Goal: Task Accomplishment & Management: Manage account settings

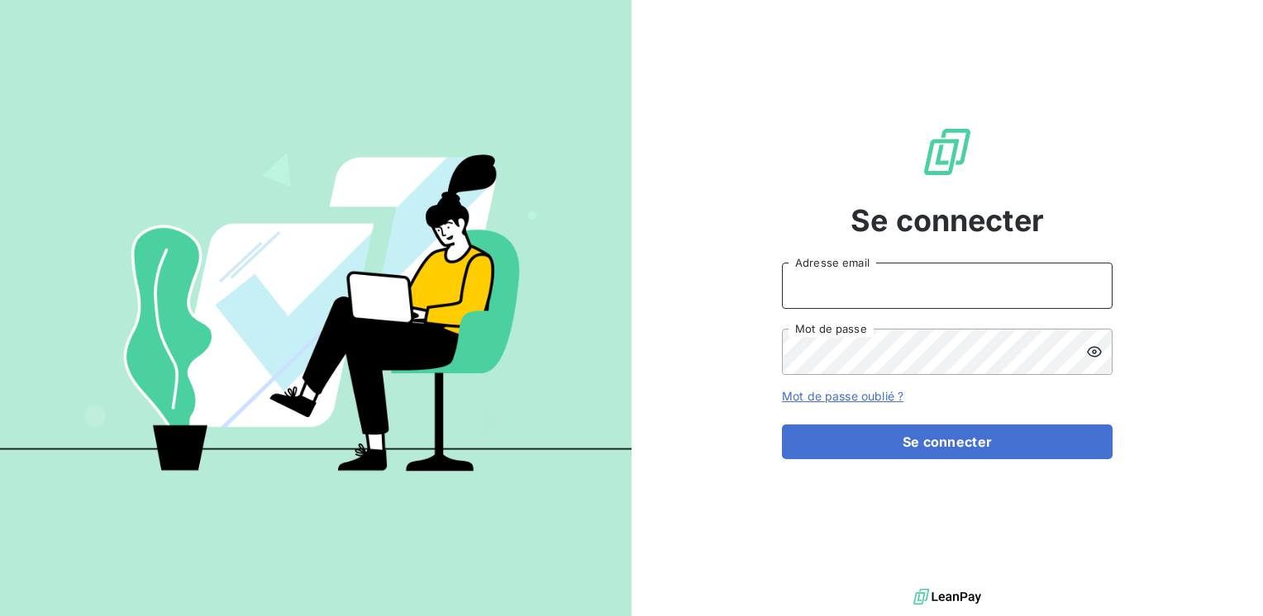
click at [844, 295] on input "Adresse email" at bounding box center [947, 286] width 331 height 46
type input "mmatignon@litov-oenologie.fr"
click at [782, 425] on button "Se connecter" at bounding box center [947, 442] width 331 height 35
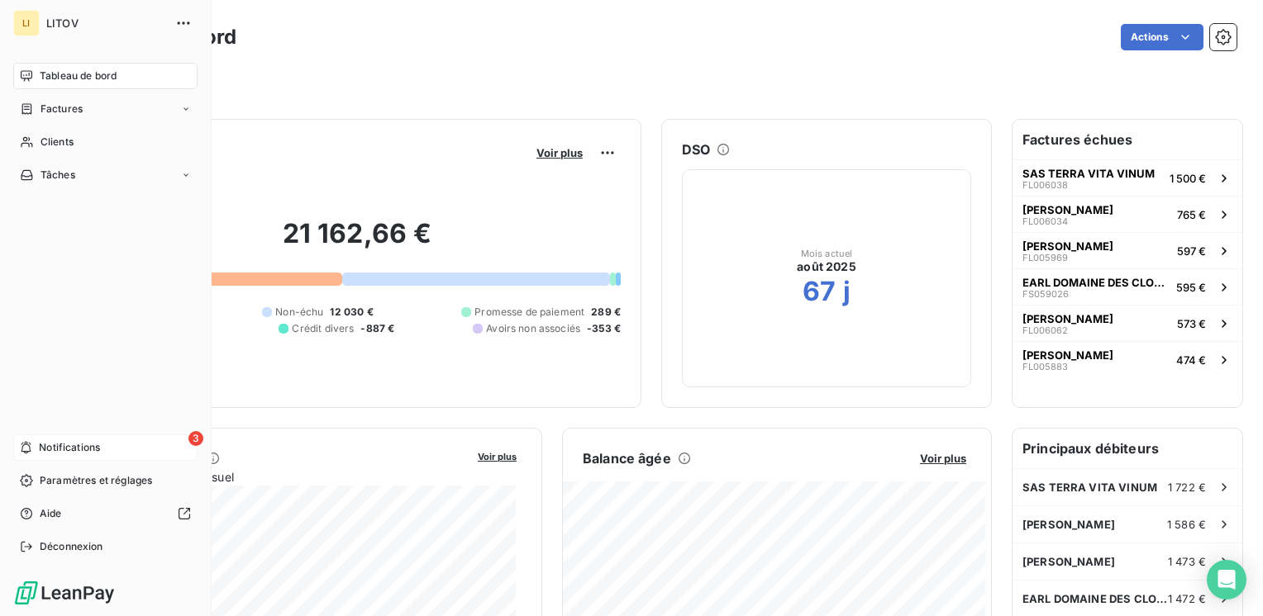
click at [33, 445] on div "3 Notifications" at bounding box center [105, 448] width 184 height 26
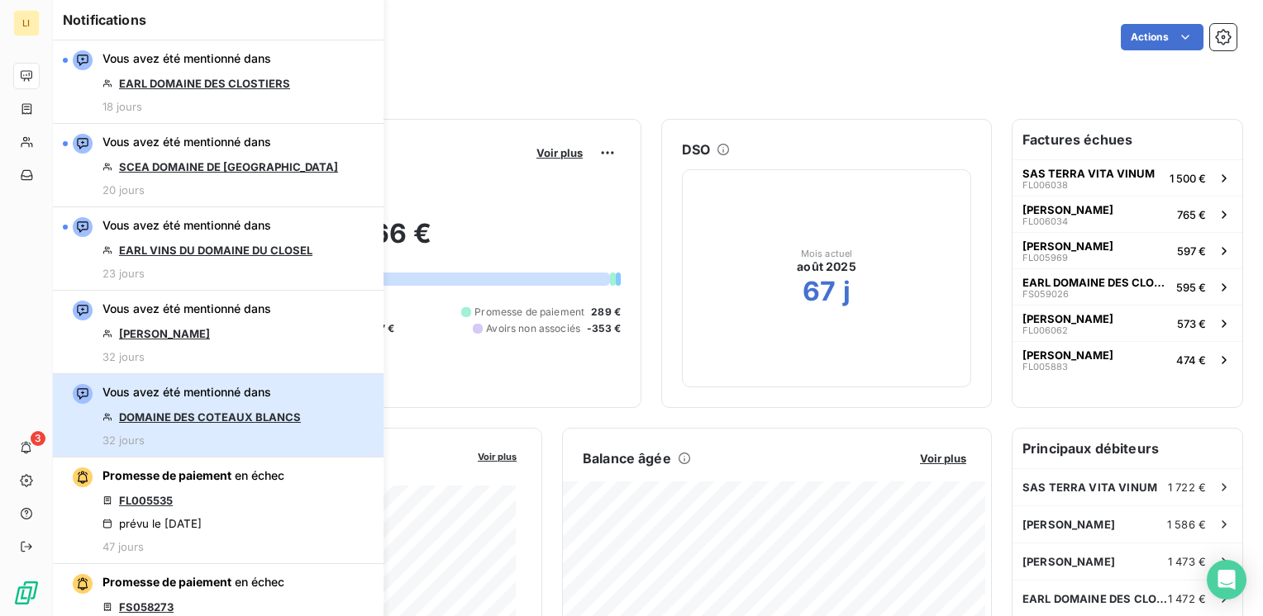
click at [140, 408] on div "Vous avez été mentionné dans DOMAINE DES COTEAUX BLANCS 32 jours" at bounding box center [201, 415] width 198 height 63
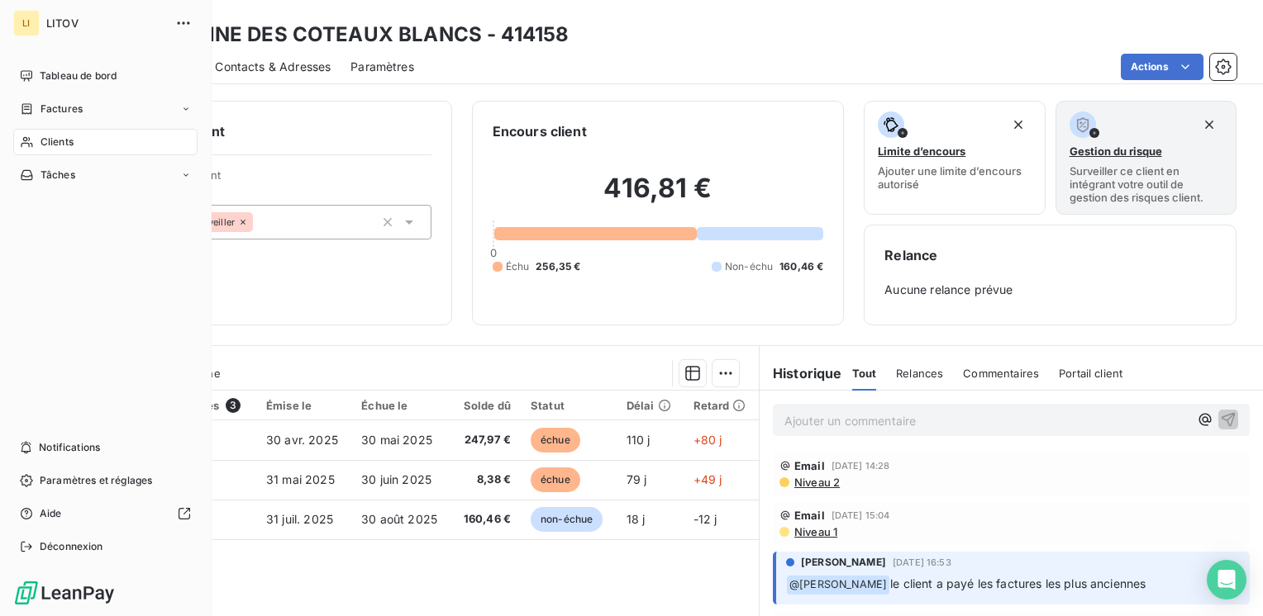
click at [36, 133] on div "Clients" at bounding box center [105, 142] width 184 height 26
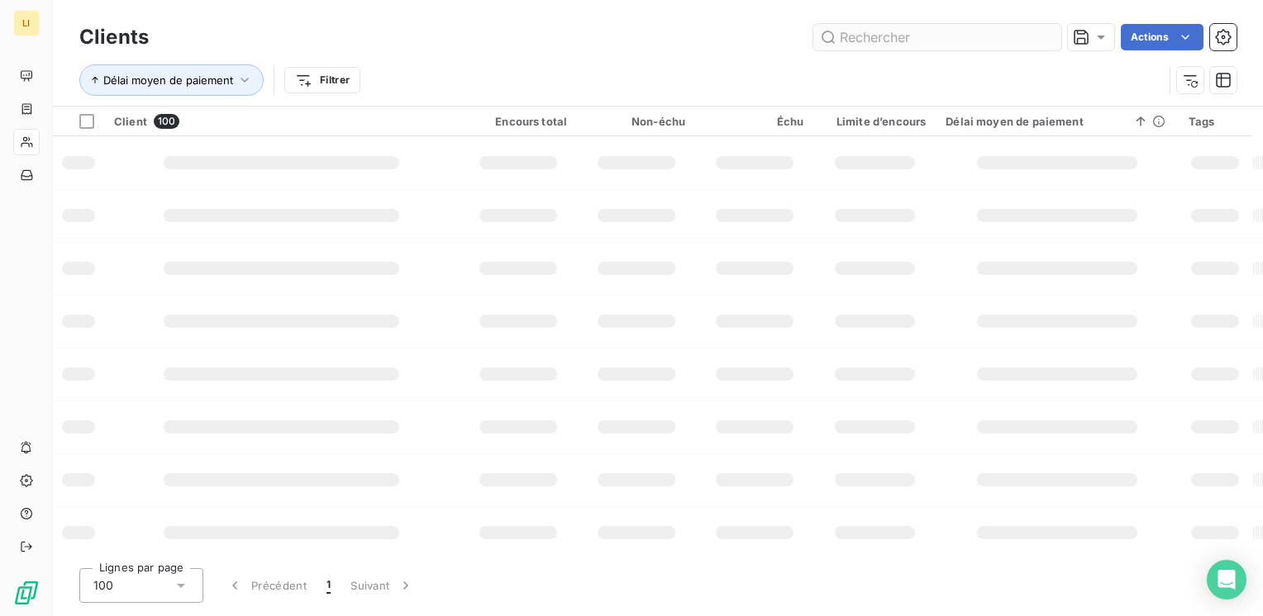
click at [892, 32] on input "text" at bounding box center [937, 37] width 248 height 26
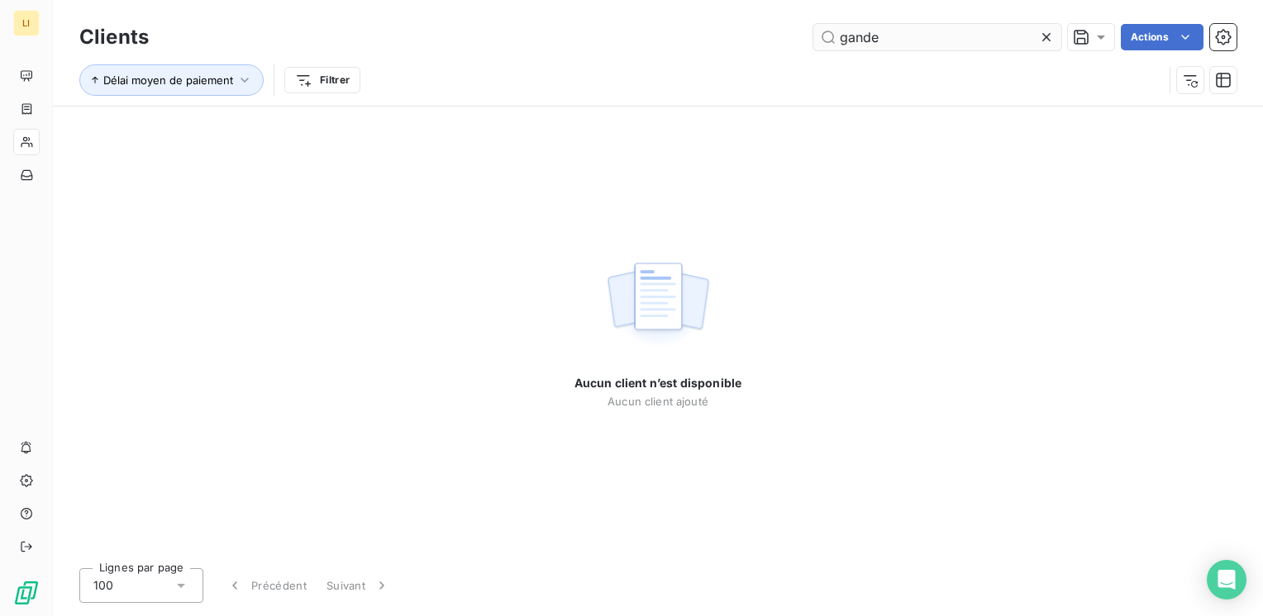
drag, startPoint x: 842, startPoint y: 40, endPoint x: 851, endPoint y: 36, distance: 9.7
click at [845, 39] on input "gande" at bounding box center [937, 37] width 248 height 26
click at [849, 40] on input "gande" at bounding box center [937, 37] width 248 height 26
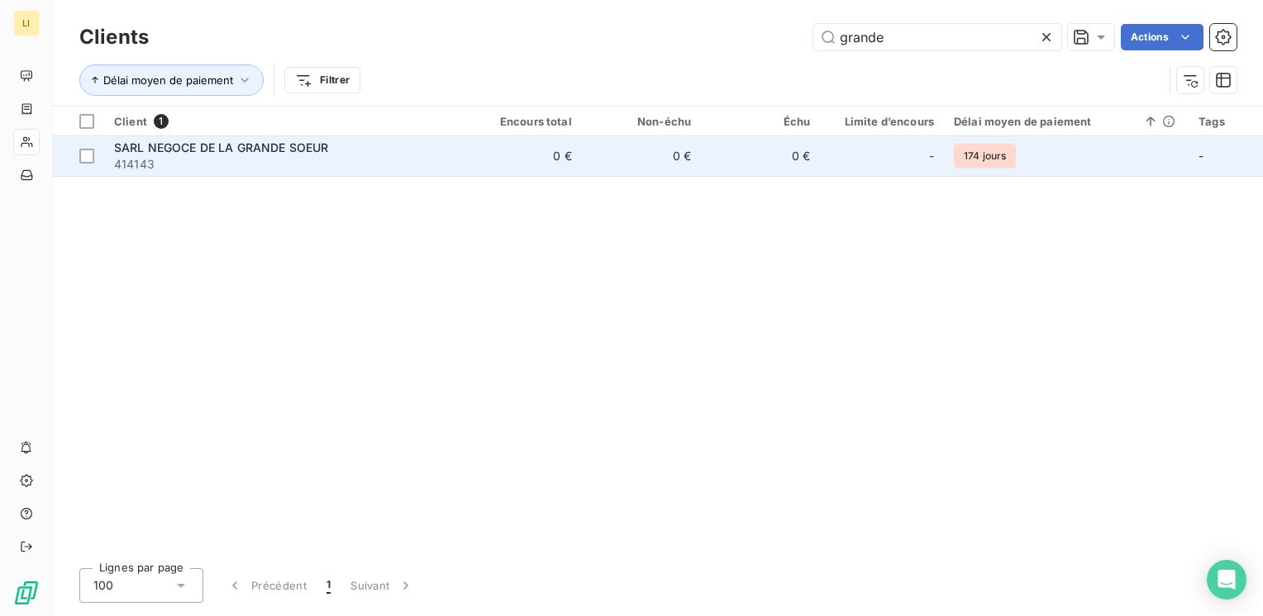
type input "grande"
click at [822, 150] on td "-" at bounding box center [881, 156] width 123 height 40
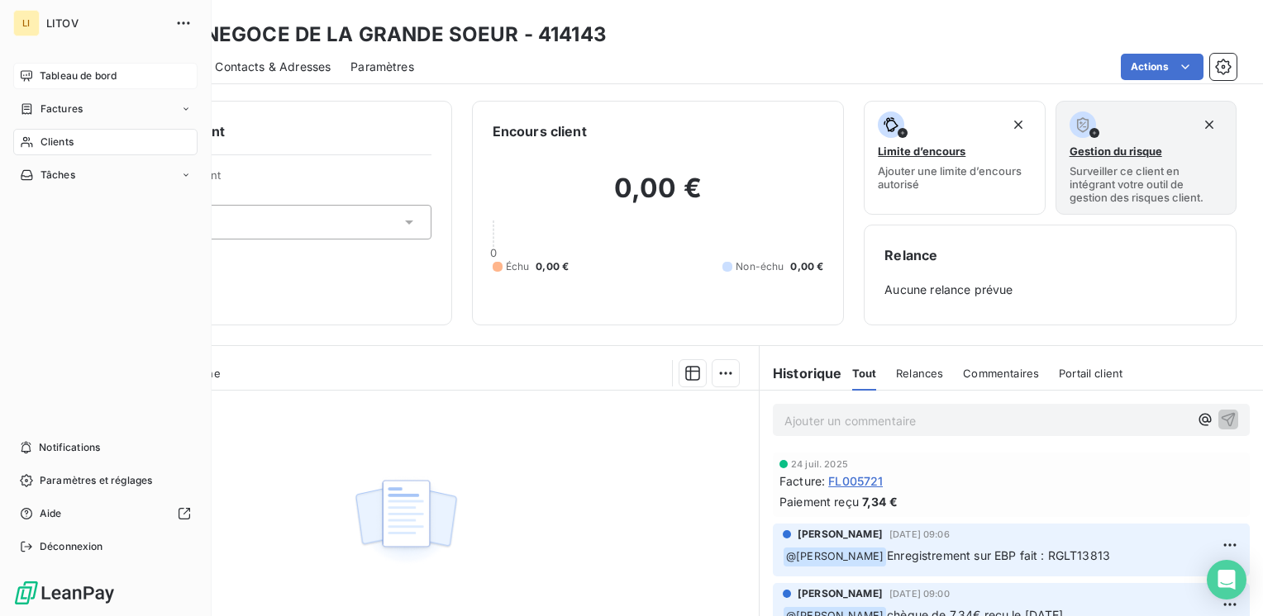
click at [82, 73] on span "Tableau de bord" at bounding box center [78, 76] width 77 height 15
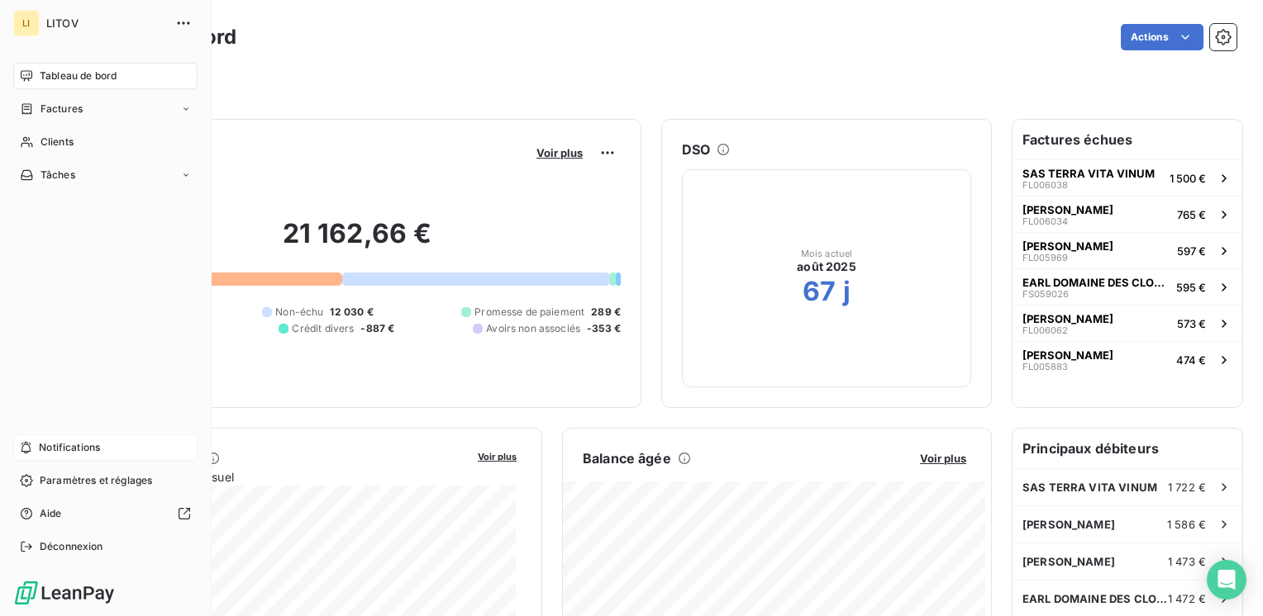
click at [69, 441] on span "Notifications" at bounding box center [69, 447] width 61 height 15
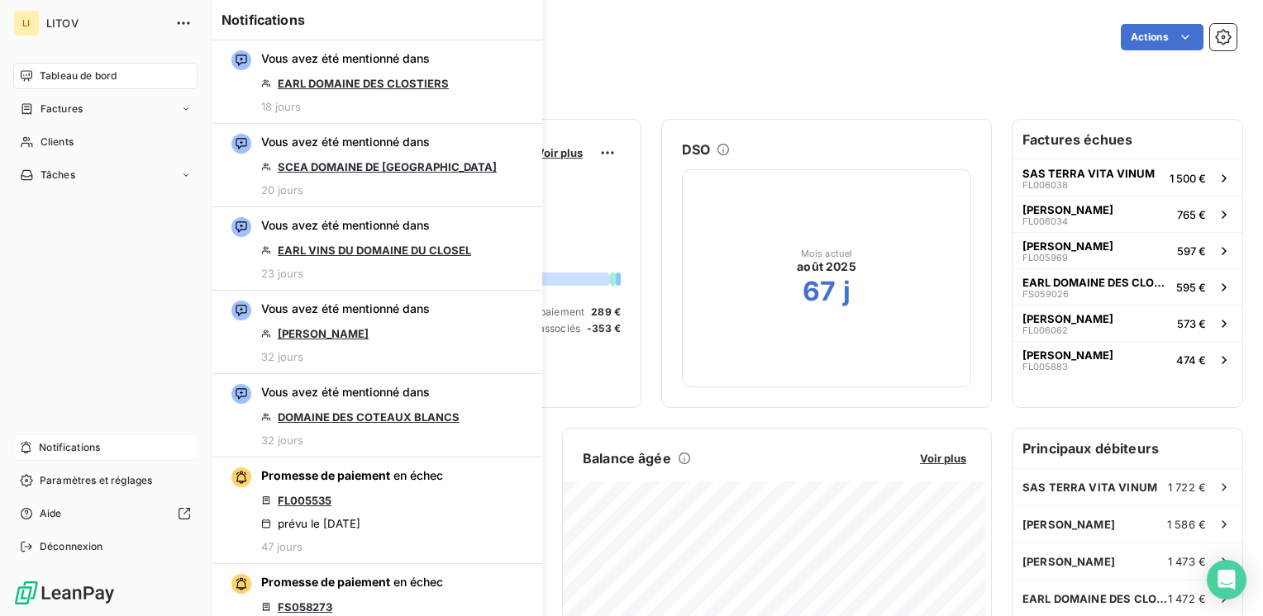
click at [55, 136] on span "Clients" at bounding box center [56, 142] width 33 height 15
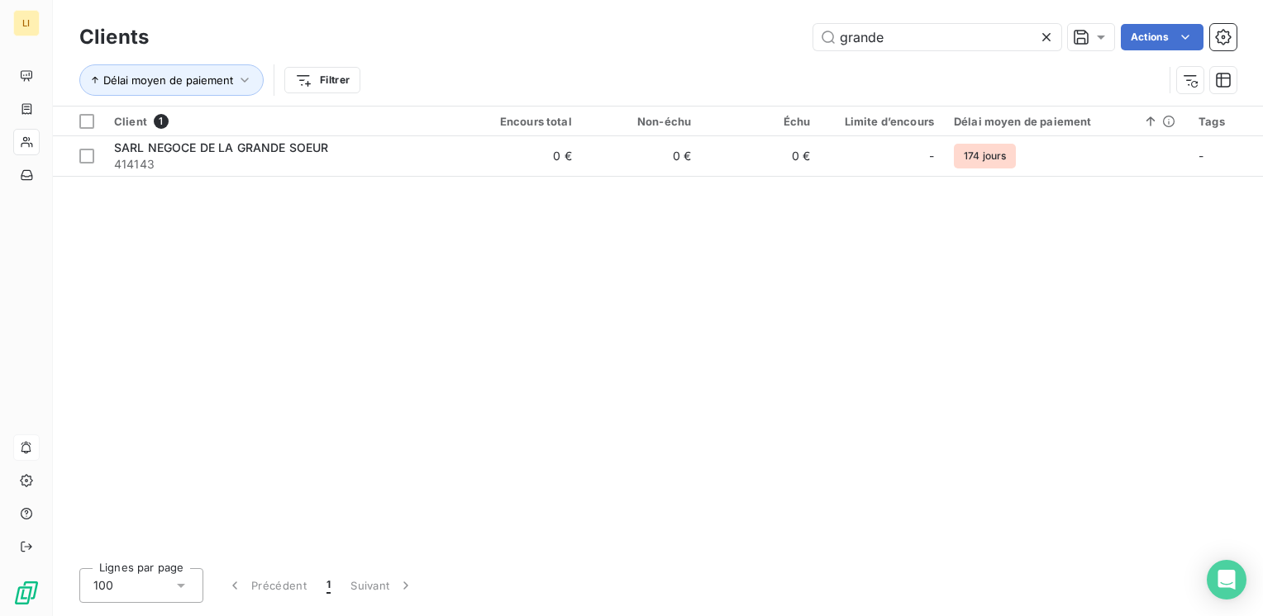
drag, startPoint x: 884, startPoint y: 31, endPoint x: 750, endPoint y: 38, distance: 134.0
click at [754, 38] on div "grande Actions" at bounding box center [703, 37] width 1068 height 26
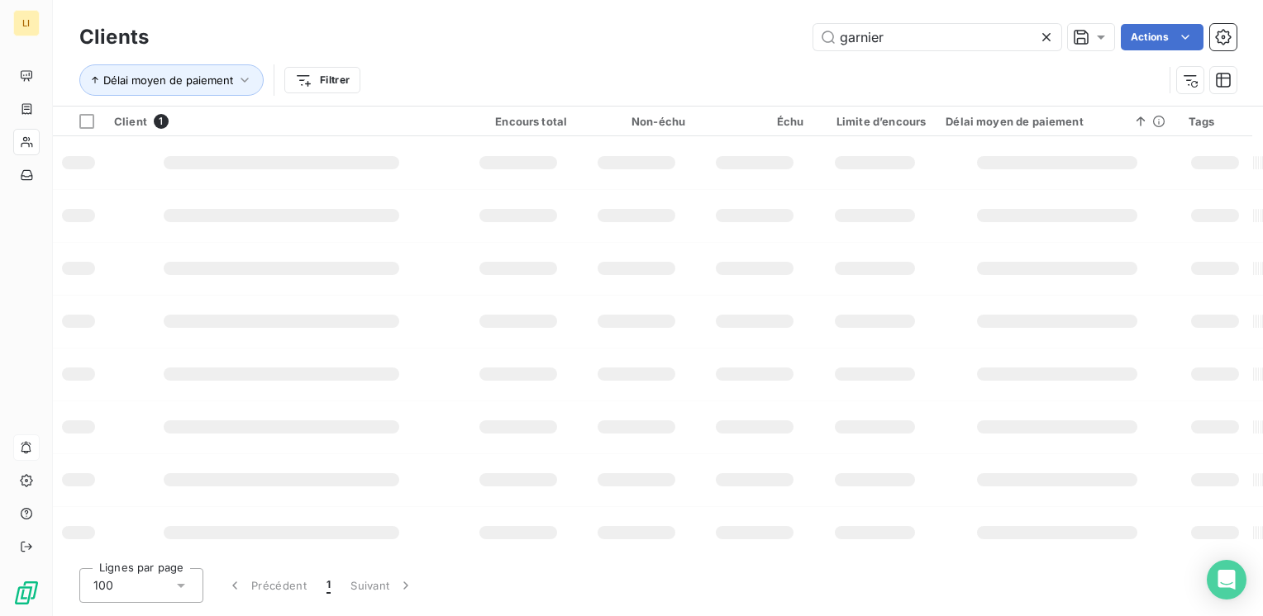
type input "garnier"
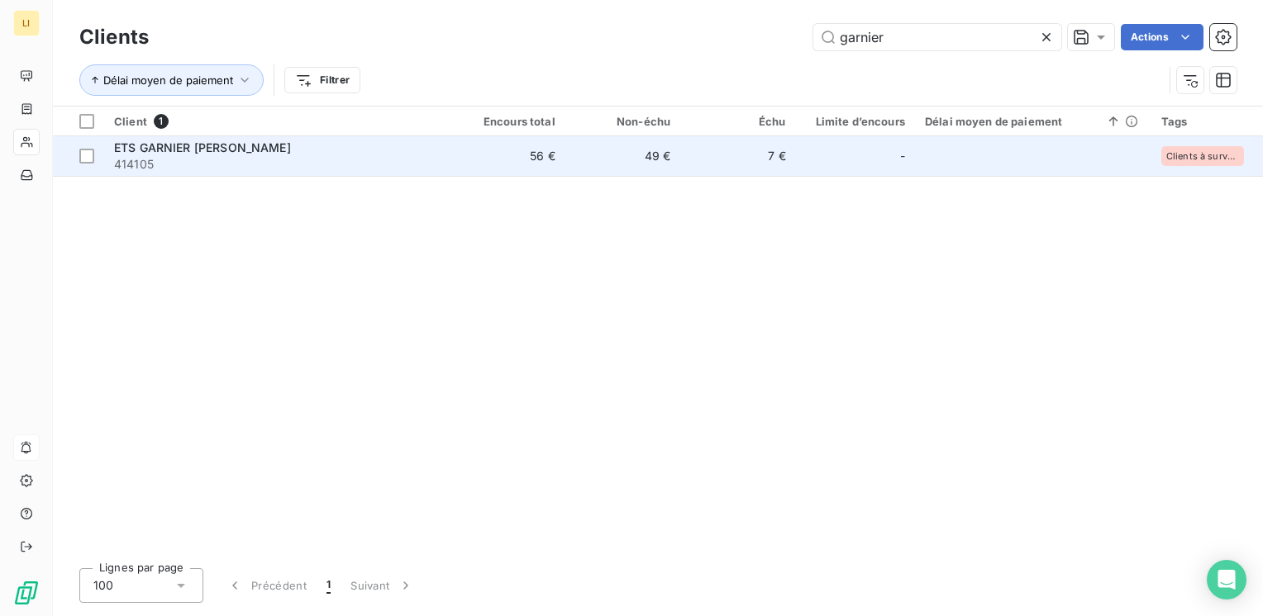
click at [620, 164] on td "49 €" at bounding box center [622, 156] width 115 height 40
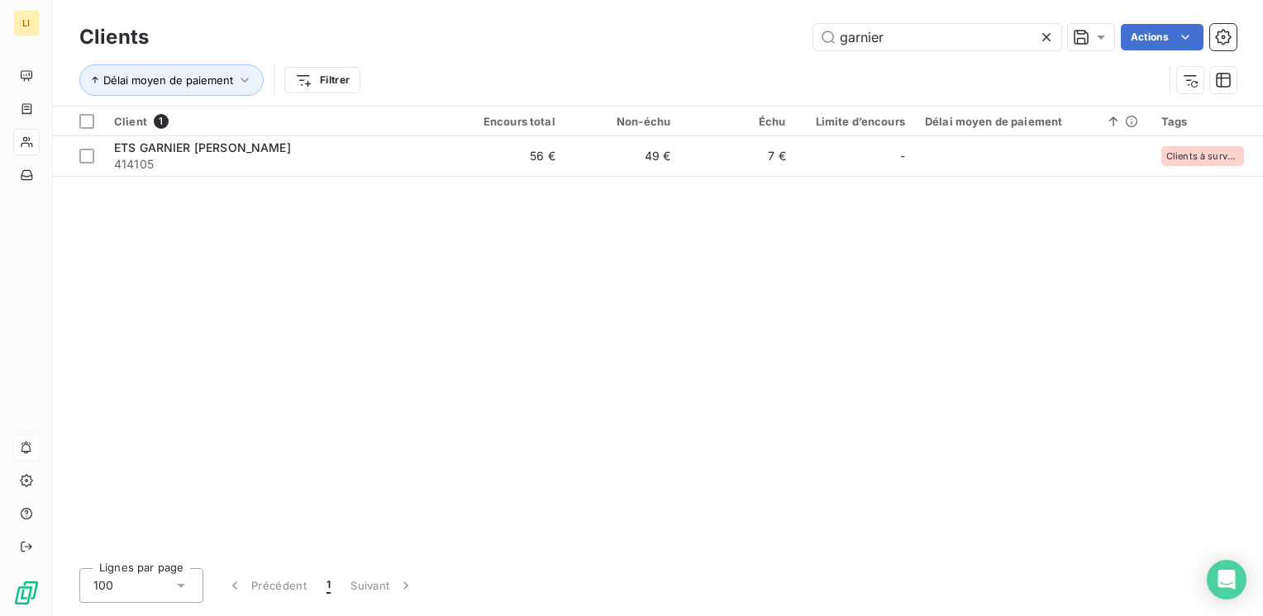
drag, startPoint x: 903, startPoint y: 43, endPoint x: 714, endPoint y: 31, distance: 189.6
click at [725, 31] on div "garnier Actions" at bounding box center [703, 37] width 1068 height 26
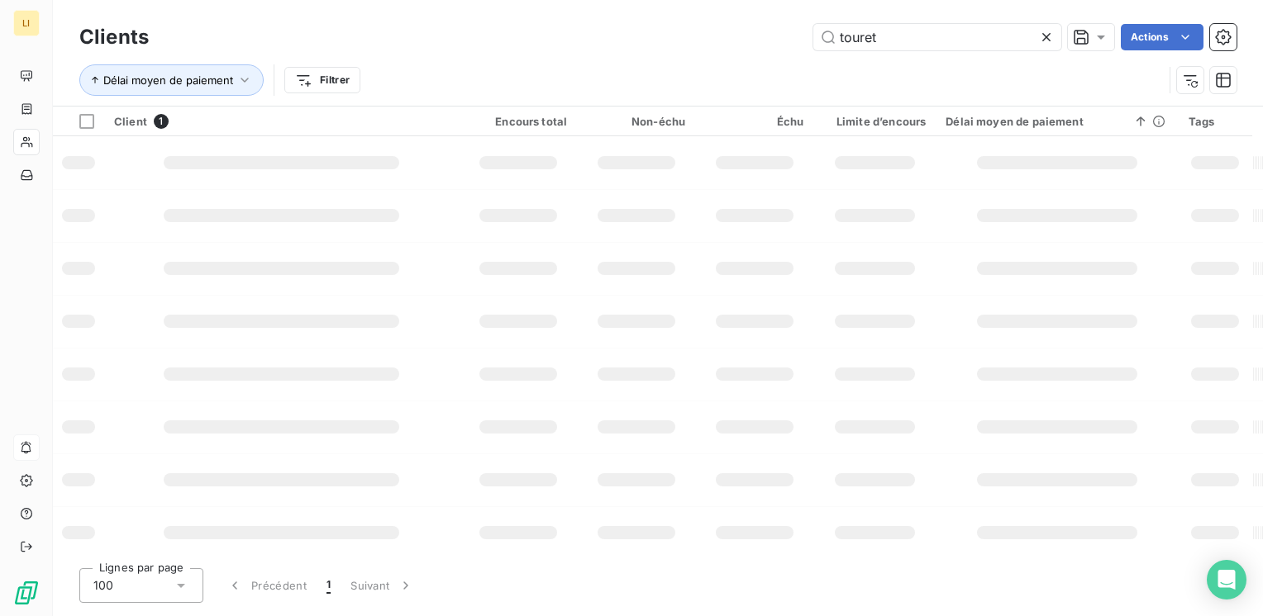
type input "touret"
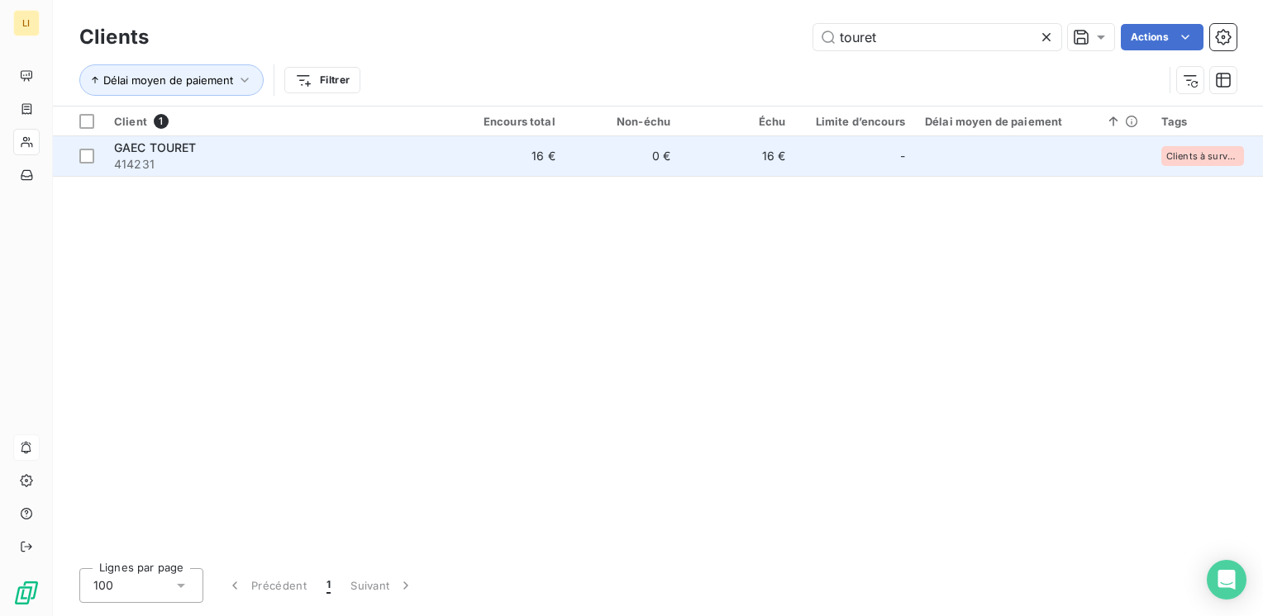
click at [150, 140] on div "GAEC TOURET" at bounding box center [277, 148] width 326 height 17
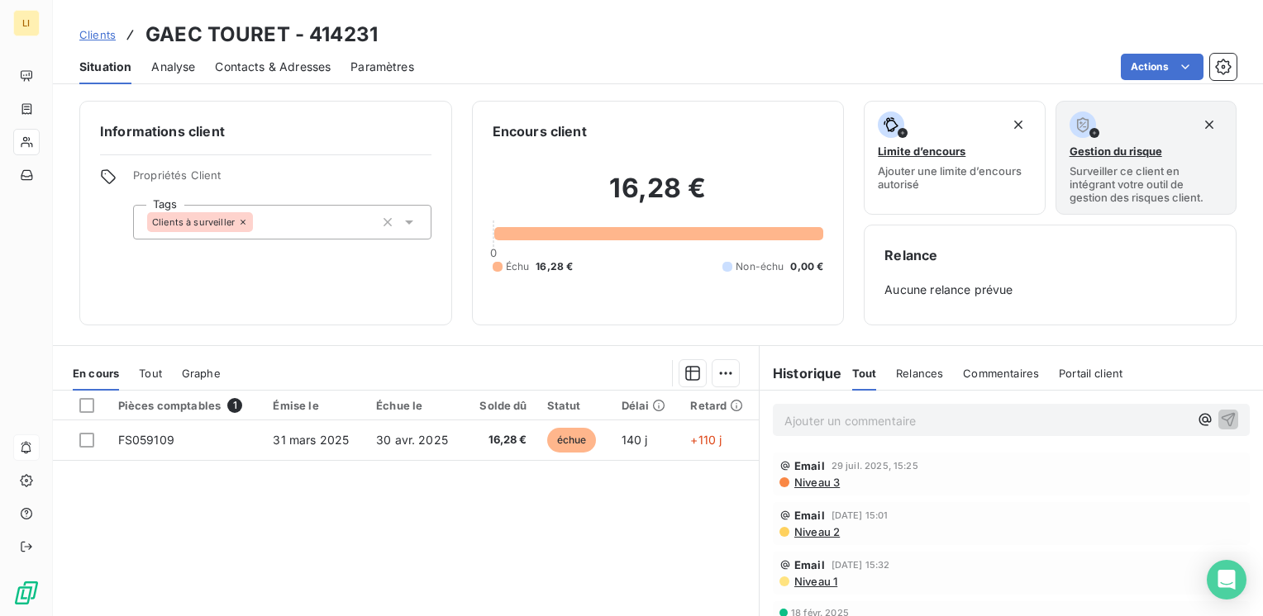
click at [133, 374] on div "En cours Tout Graphe" at bounding box center [406, 373] width 706 height 35
click at [155, 369] on span "Tout" at bounding box center [150, 373] width 23 height 13
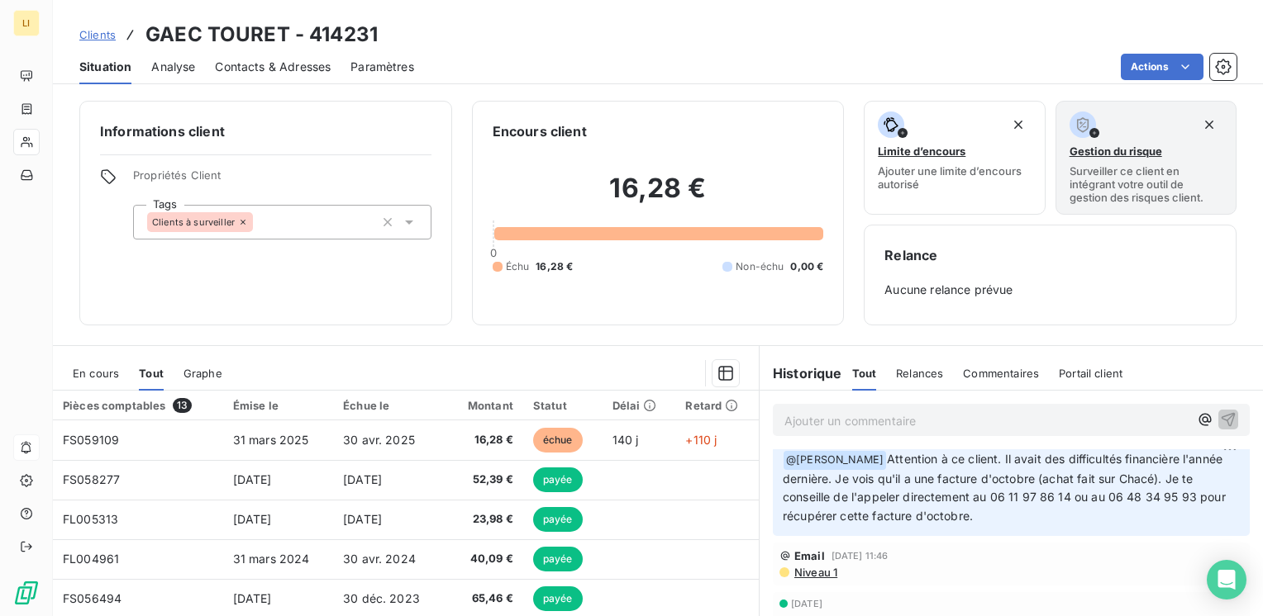
scroll to position [413, 0]
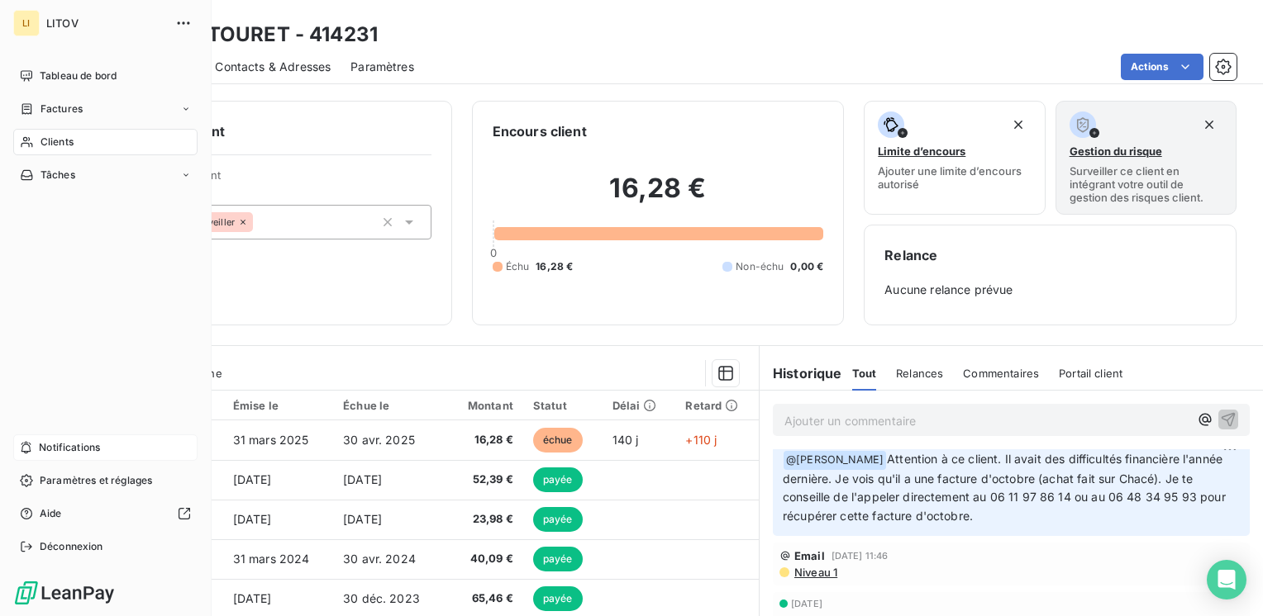
click at [60, 141] on span "Clients" at bounding box center [56, 142] width 33 height 15
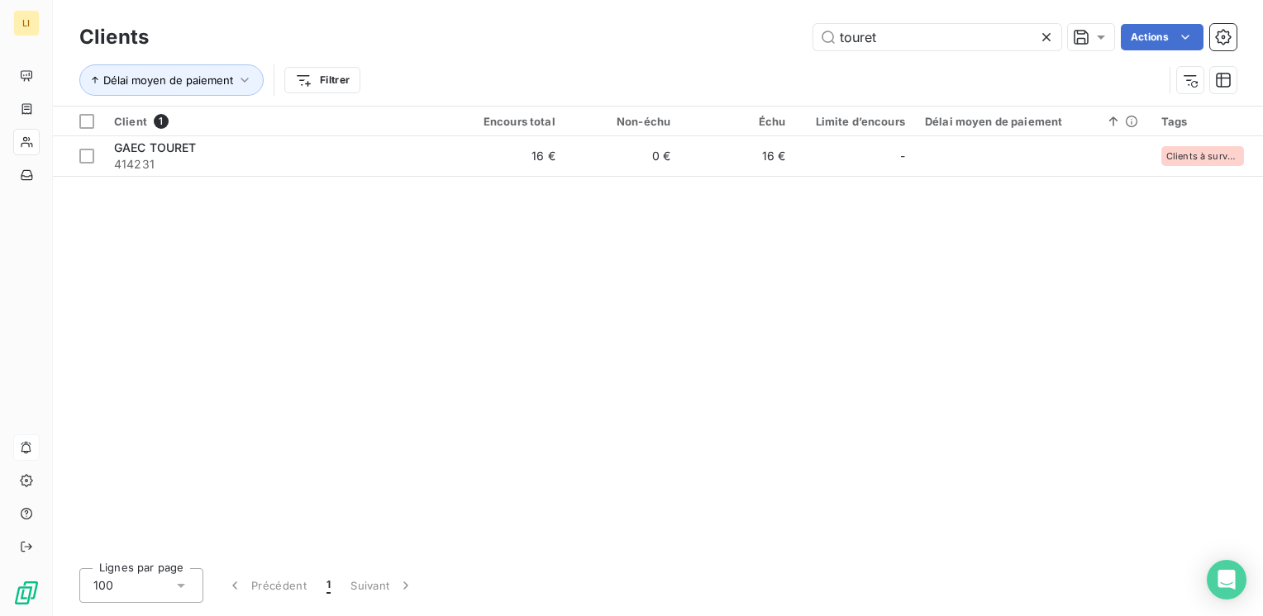
drag, startPoint x: 885, startPoint y: 29, endPoint x: 780, endPoint y: 34, distance: 105.1
click at [783, 34] on div "touret Actions" at bounding box center [703, 37] width 1068 height 26
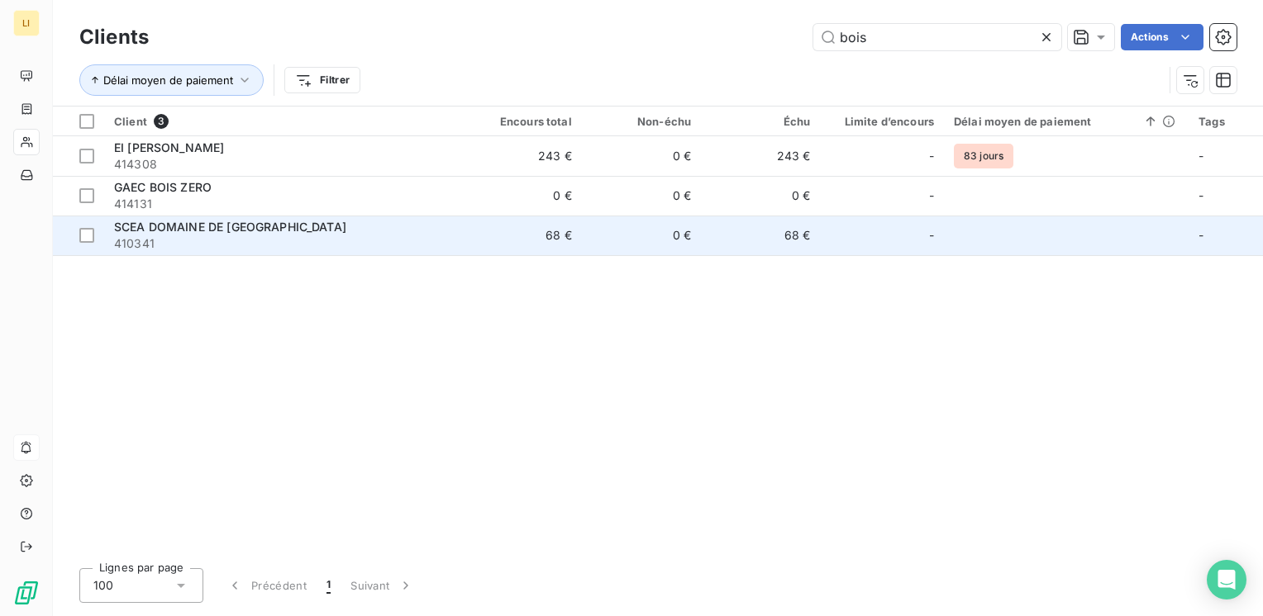
type input "bois"
click at [535, 235] on td "68 €" at bounding box center [521, 236] width 119 height 40
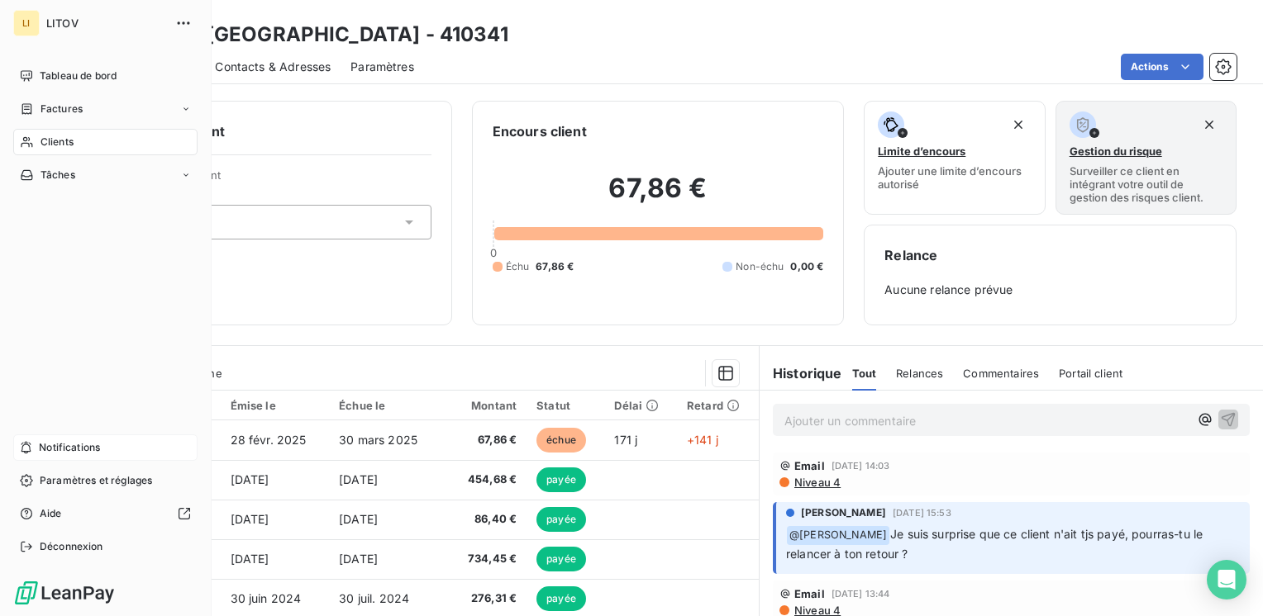
click at [50, 445] on span "Notifications" at bounding box center [69, 447] width 61 height 15
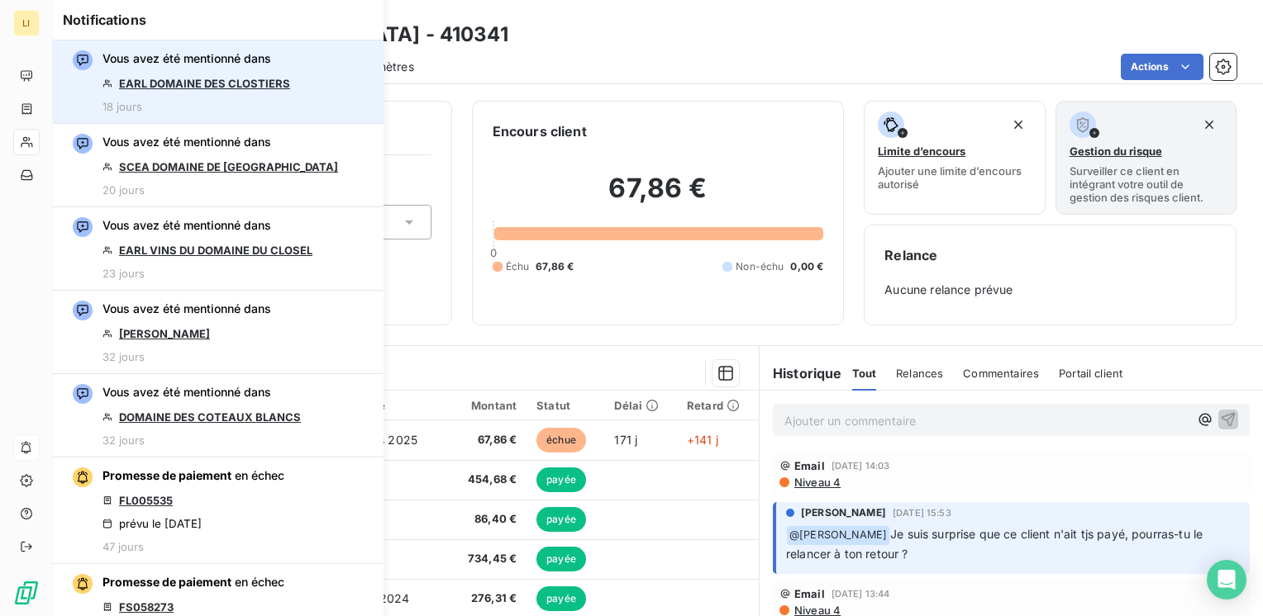
click at [251, 84] on link "EARL DOMAINE DES CLOSTIERS" at bounding box center [204, 83] width 171 height 13
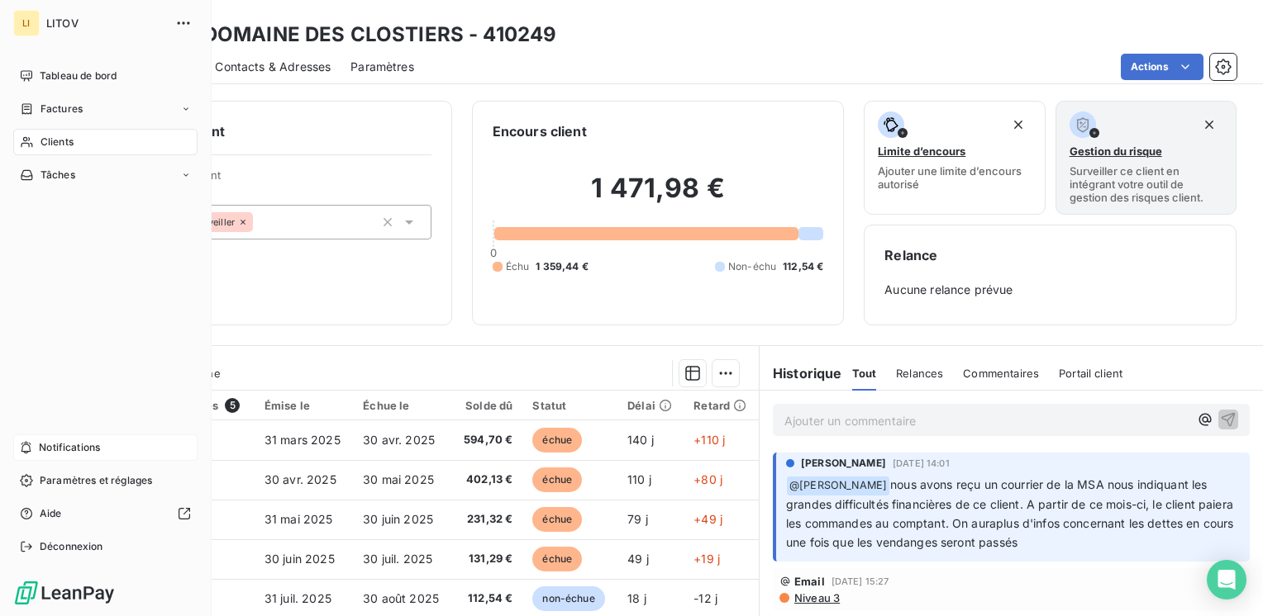
click at [87, 439] on div "Notifications" at bounding box center [105, 448] width 184 height 26
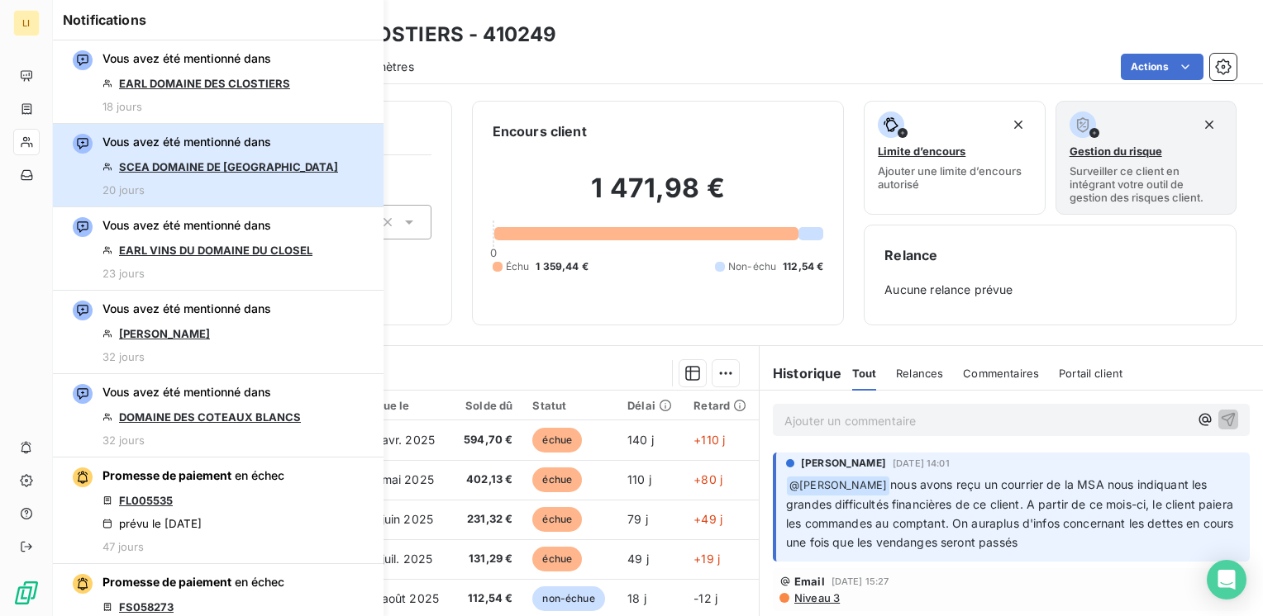
click at [191, 140] on span "Vous avez été mentionné dans" at bounding box center [186, 142] width 169 height 17
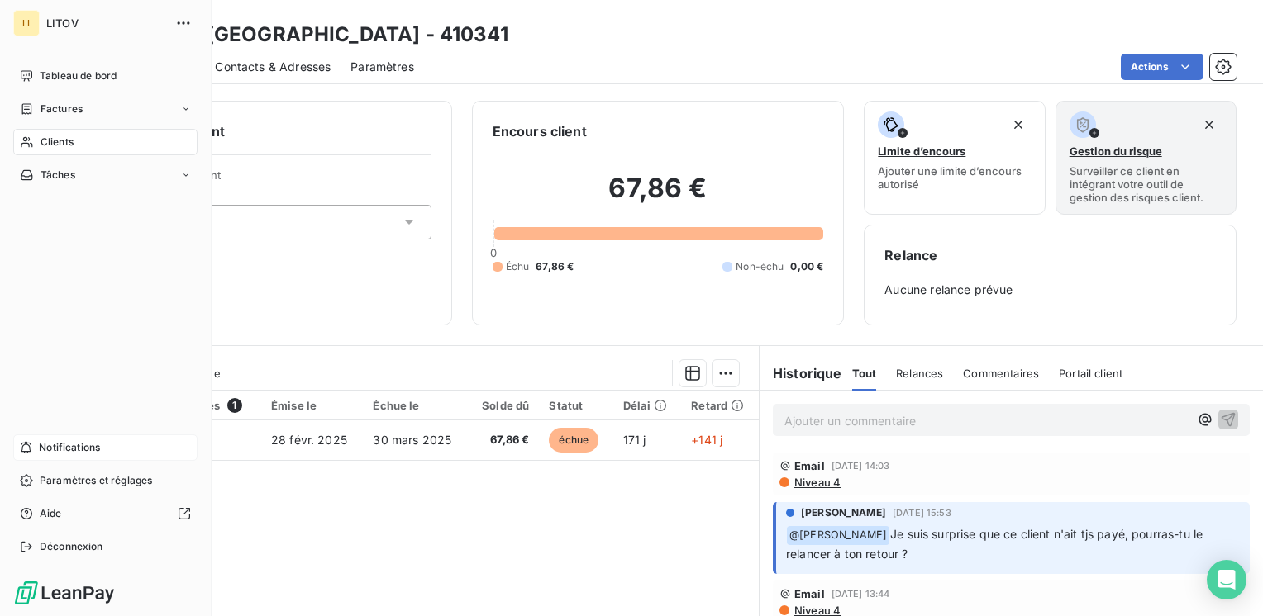
click at [40, 445] on span "Notifications" at bounding box center [69, 447] width 61 height 15
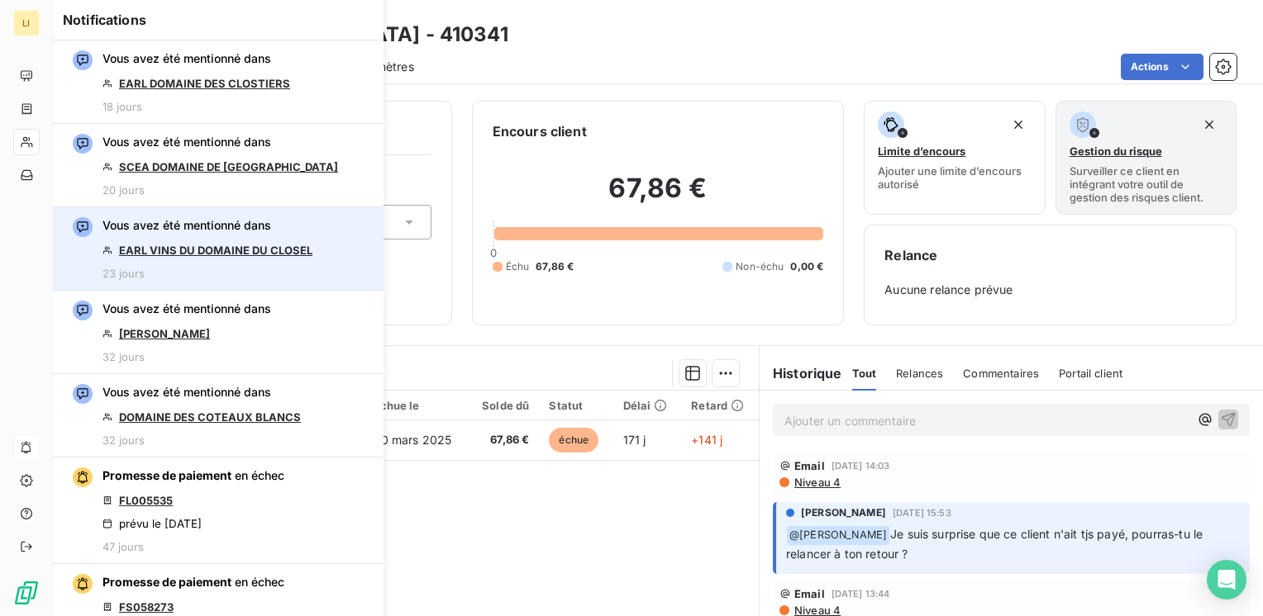
click at [252, 250] on link "EARL VINS DU DOMAINE DU CLOSEL" at bounding box center [215, 250] width 193 height 13
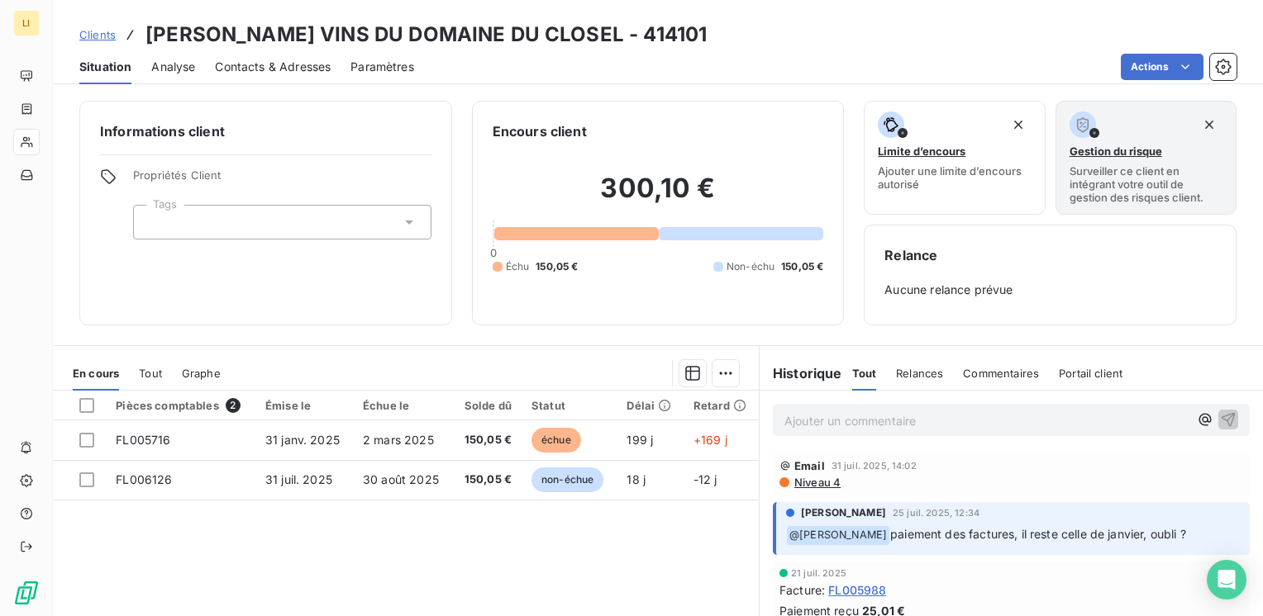
click at [150, 367] on span "Tout" at bounding box center [150, 373] width 23 height 13
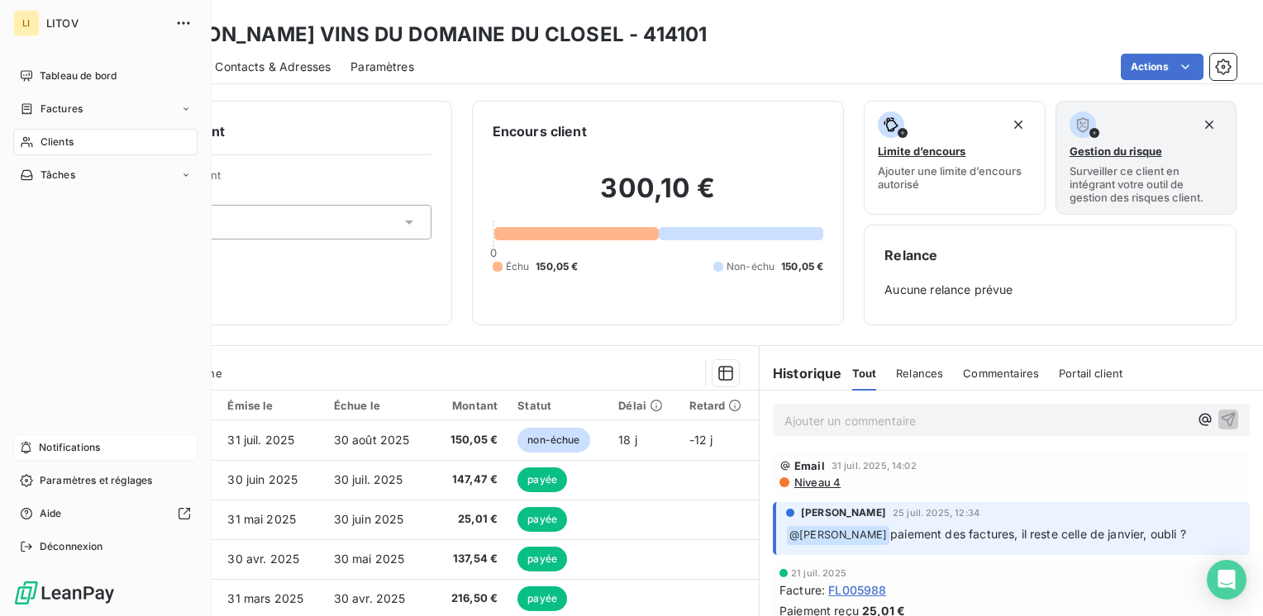
click at [52, 451] on span "Notifications" at bounding box center [69, 447] width 61 height 15
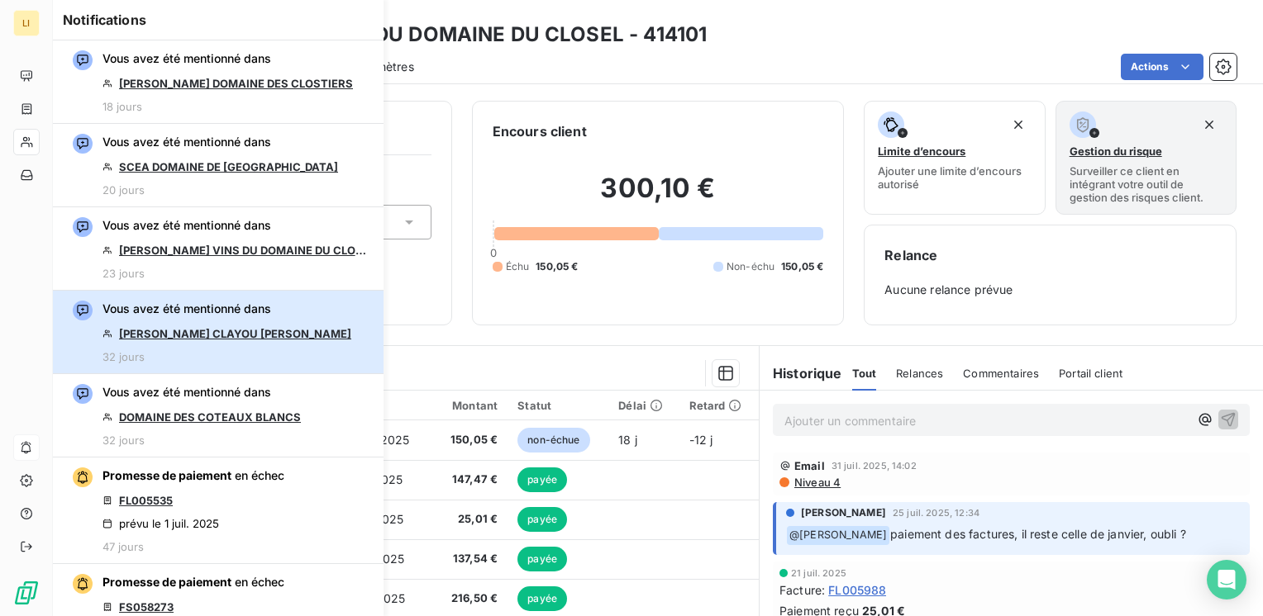
click at [258, 308] on span "Vous avez été mentionné dans" at bounding box center [186, 309] width 169 height 17
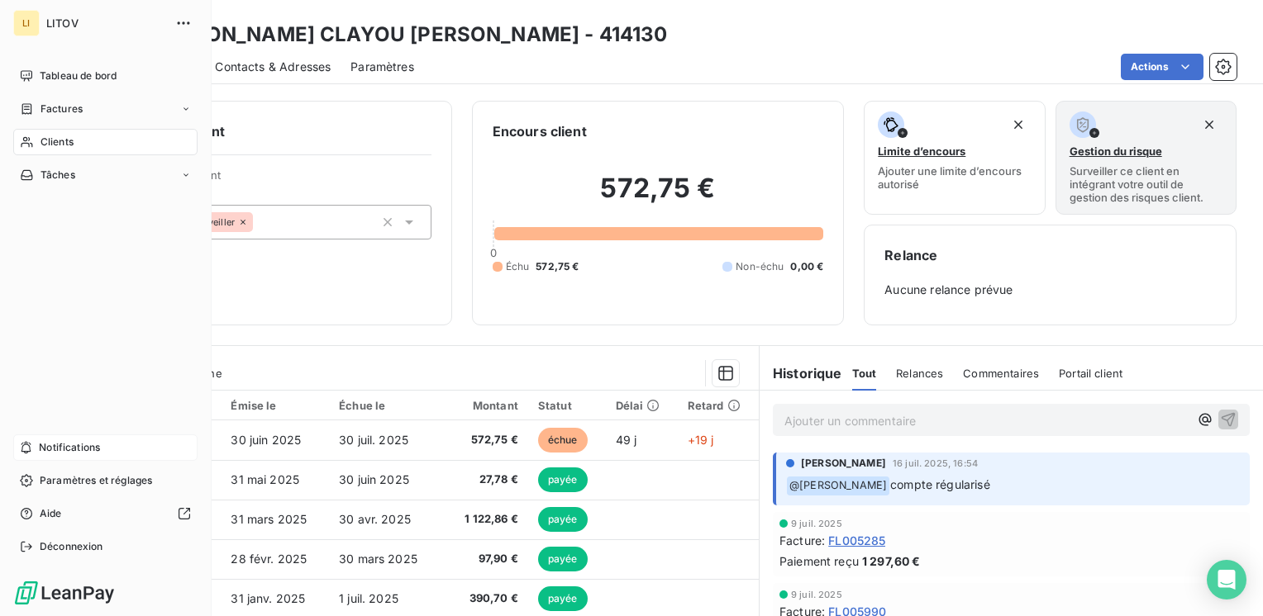
click at [64, 443] on span "Notifications" at bounding box center [69, 447] width 61 height 15
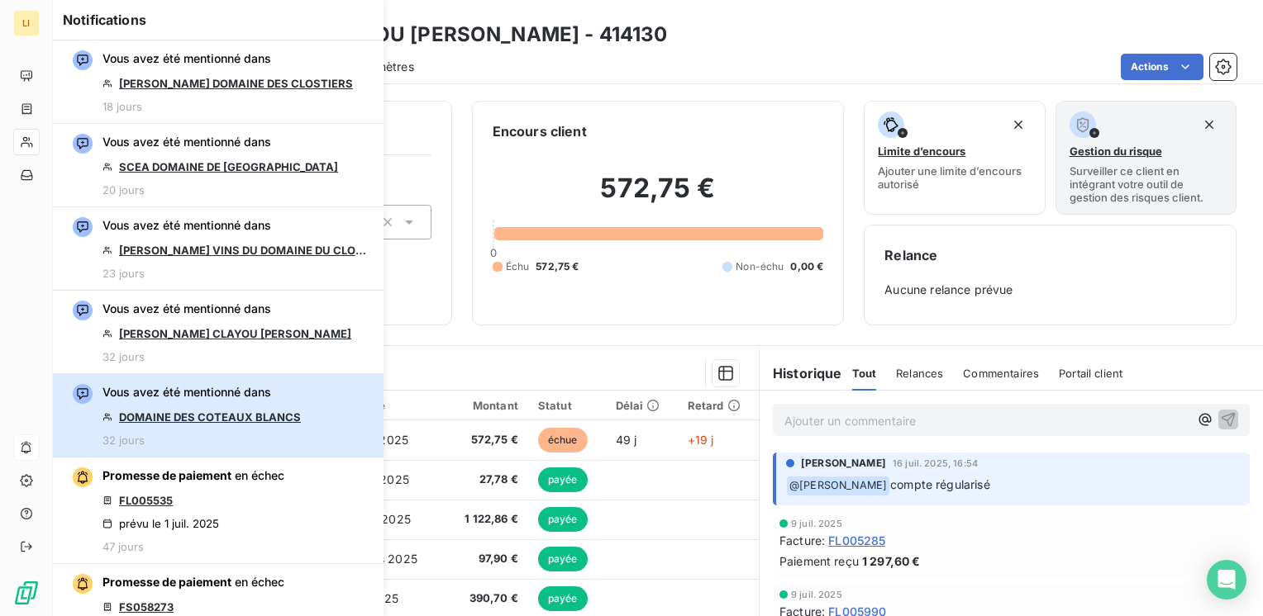
click at [197, 407] on div "Vous avez été mentionné dans DOMAINE DES COTEAUX BLANCS 32 jours" at bounding box center [201, 415] width 198 height 63
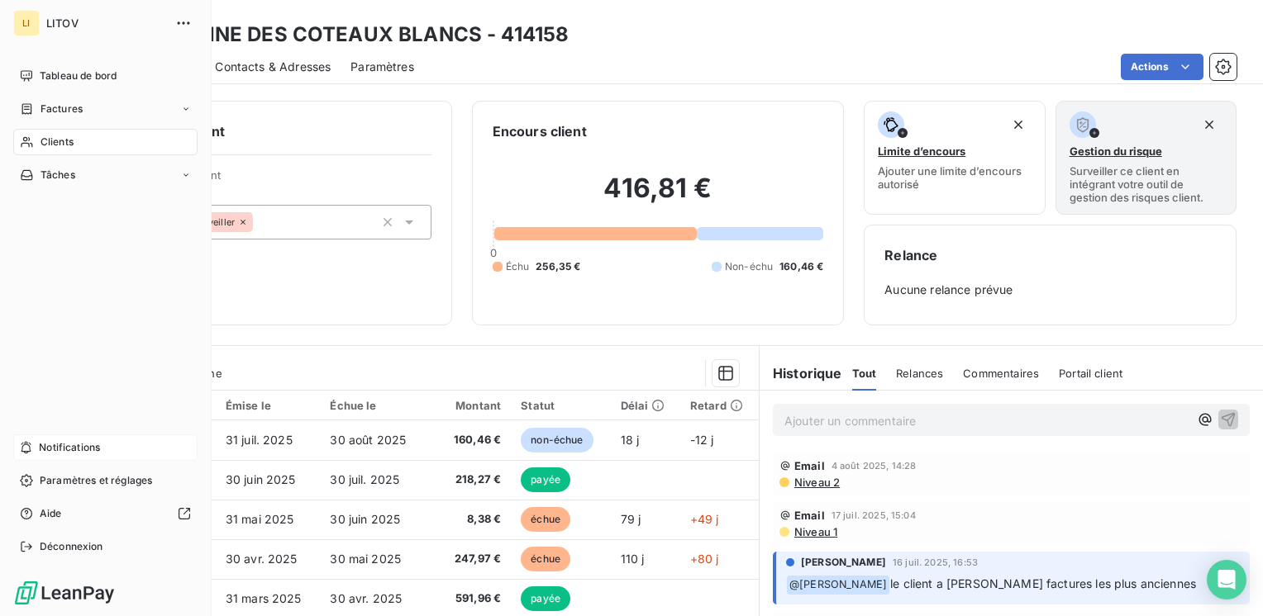
drag, startPoint x: 31, startPoint y: 454, endPoint x: 40, endPoint y: 453, distance: 9.2
click at [31, 454] on icon at bounding box center [26, 447] width 12 height 13
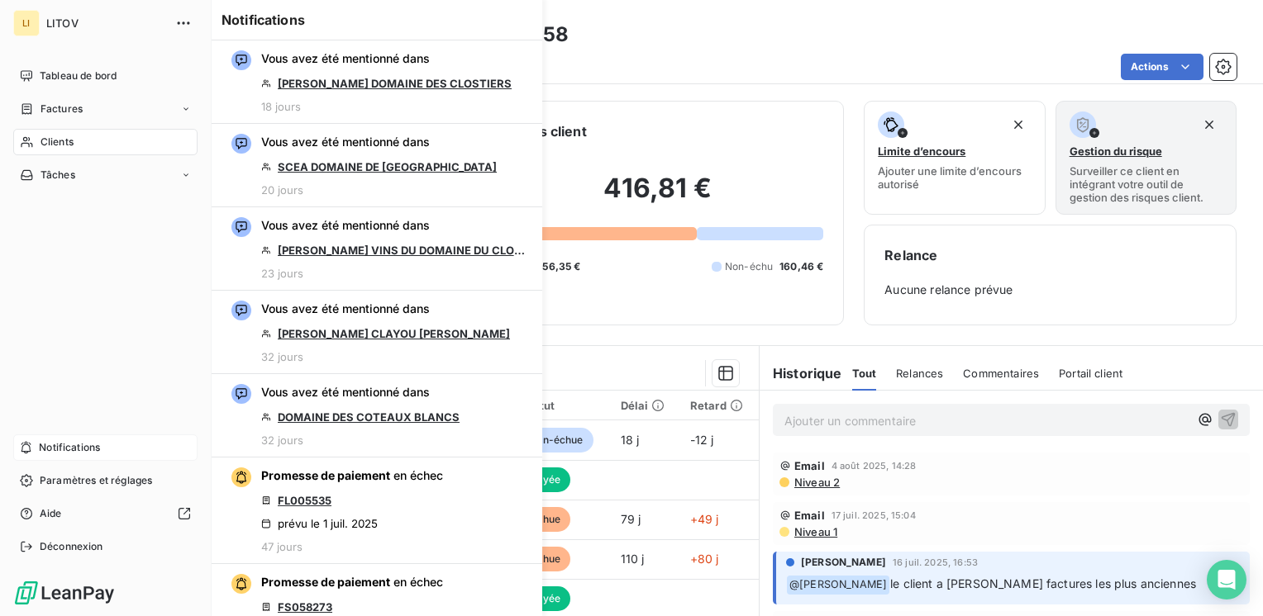
click at [82, 448] on span "Notifications" at bounding box center [69, 447] width 61 height 15
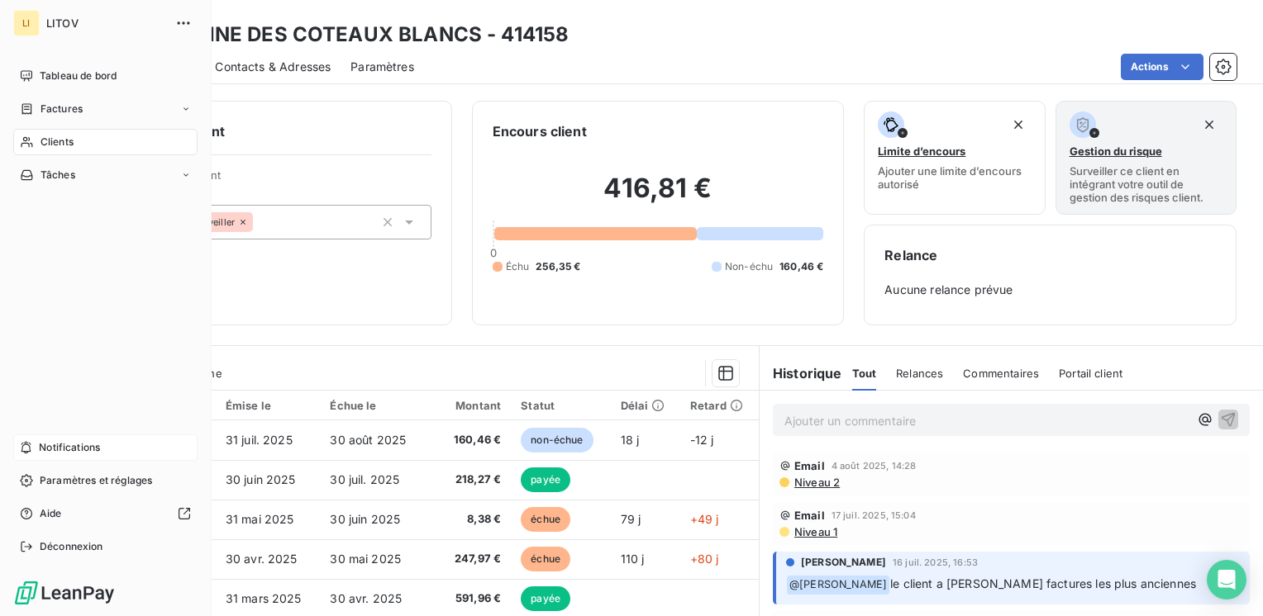
click at [82, 448] on span "Notifications" at bounding box center [69, 447] width 61 height 15
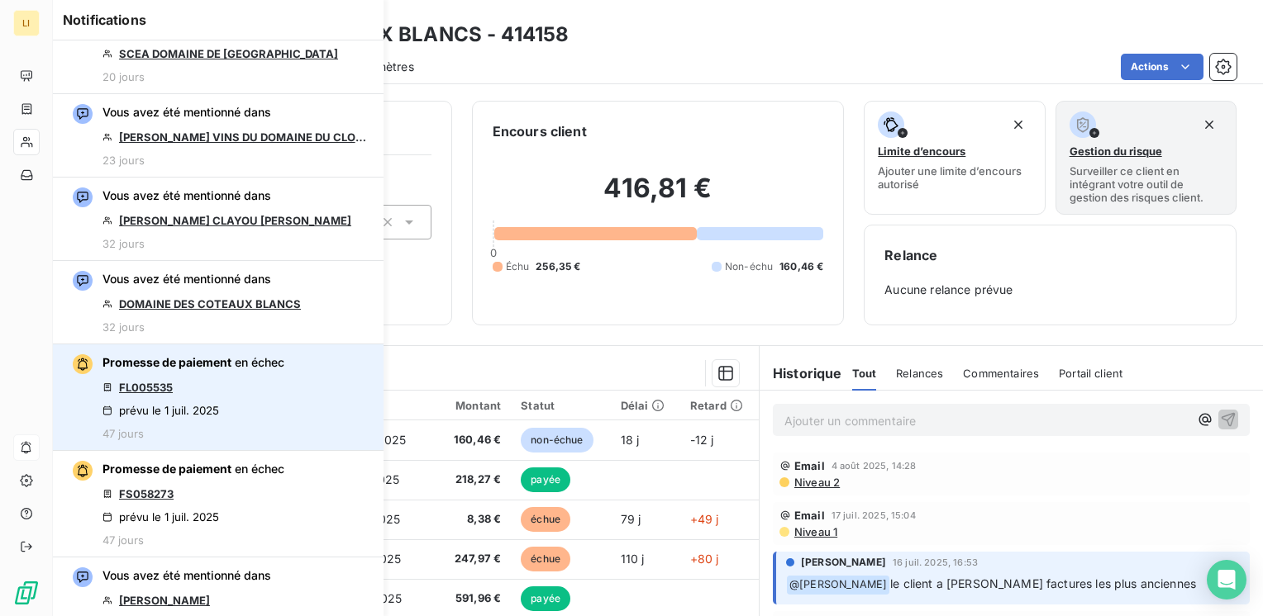
scroll to position [165, 0]
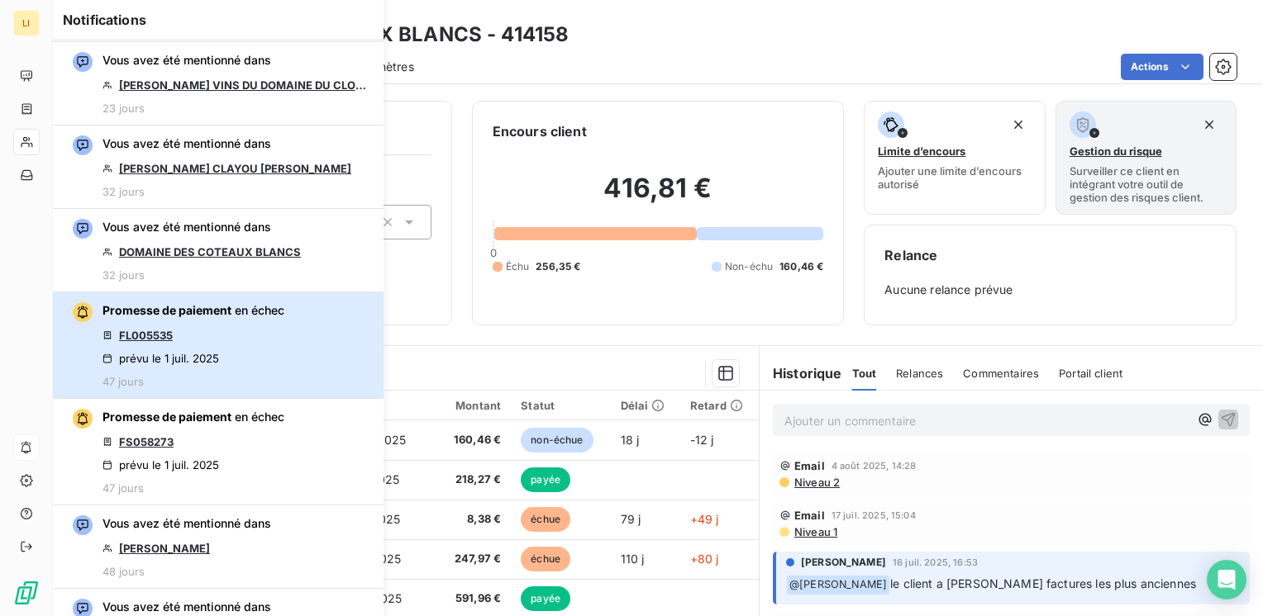
click at [187, 313] on span "Promesse de paiement" at bounding box center [166, 310] width 129 height 14
